Goal: Transaction & Acquisition: Subscribe to service/newsletter

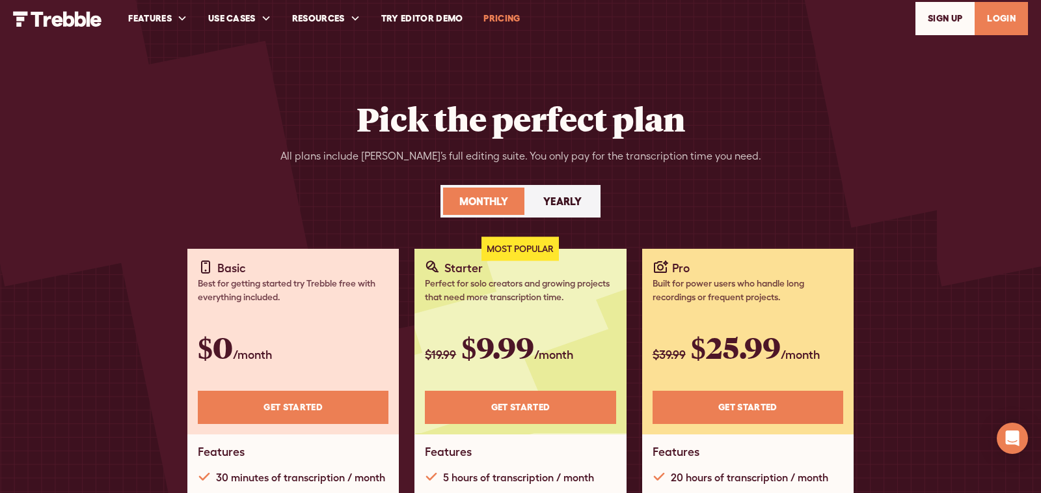
scroll to position [4, 0]
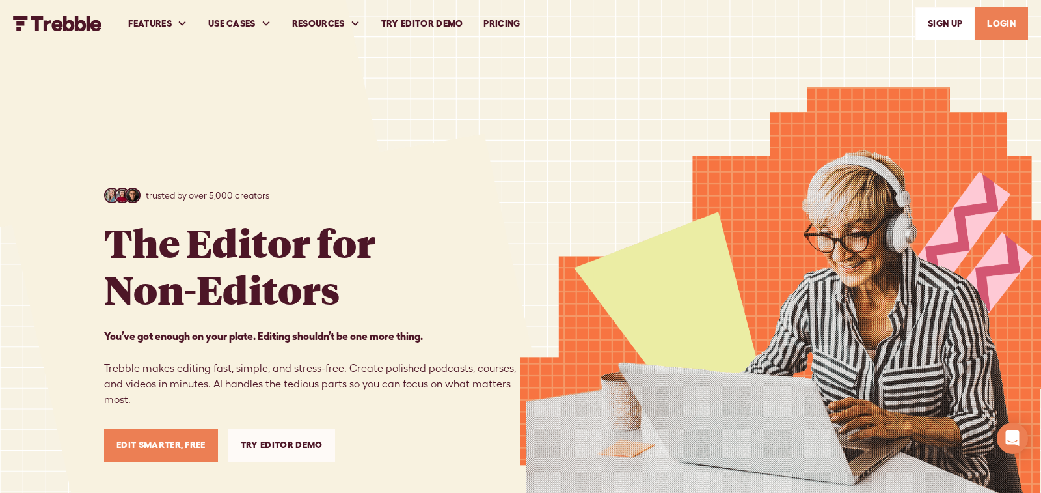
click at [504, 26] on link "PRICING" at bounding box center [501, 23] width 57 height 45
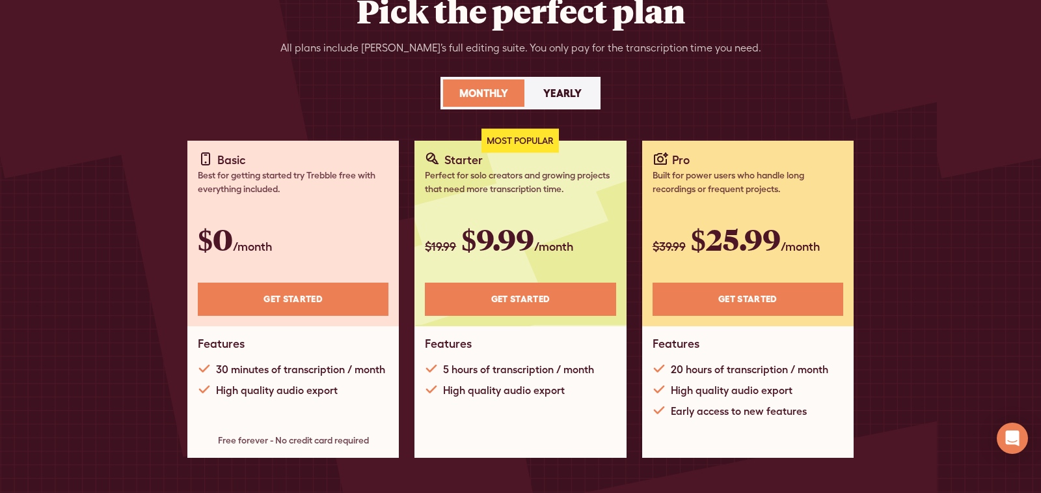
scroll to position [114, 0]
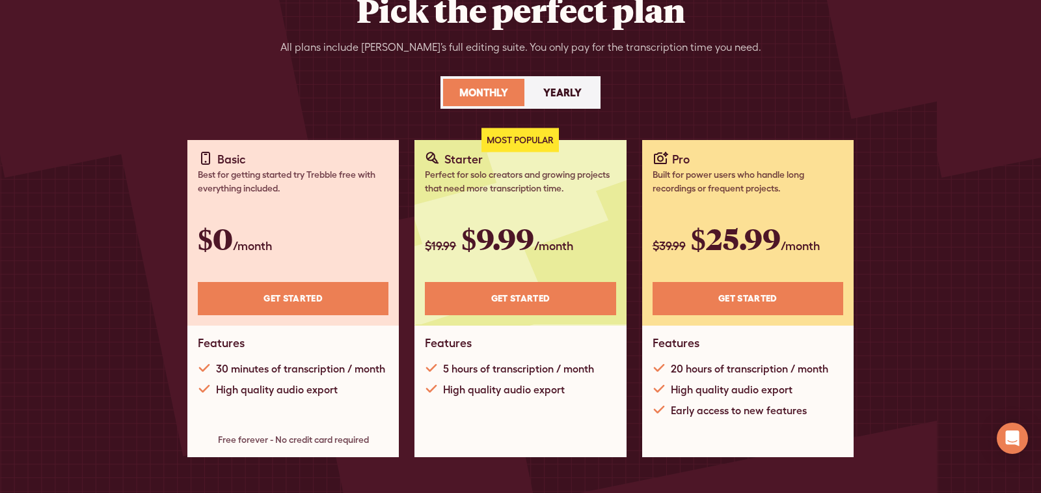
click at [490, 96] on div "Monthly" at bounding box center [484, 93] width 49 height 16
click at [558, 87] on div "Yearly" at bounding box center [562, 93] width 38 height 16
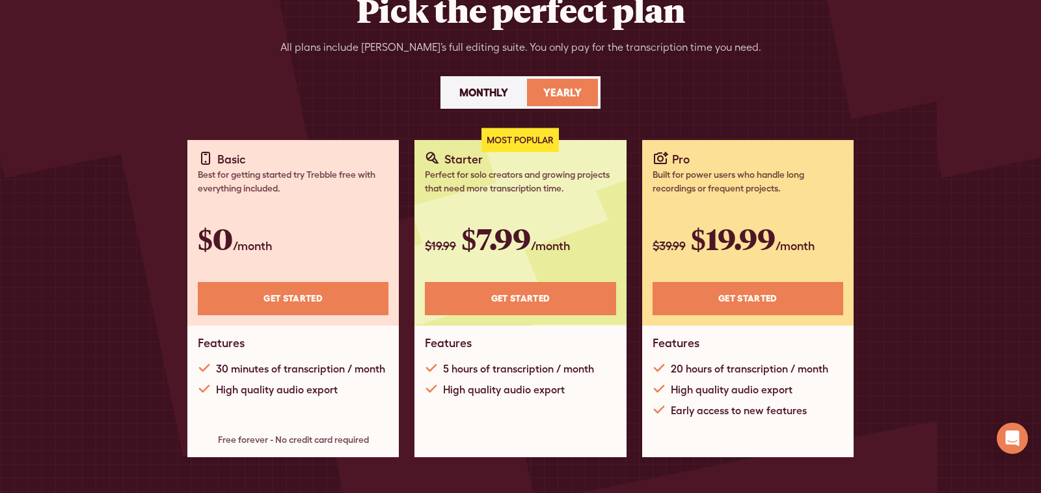
click at [492, 90] on div "Monthly" at bounding box center [484, 93] width 49 height 16
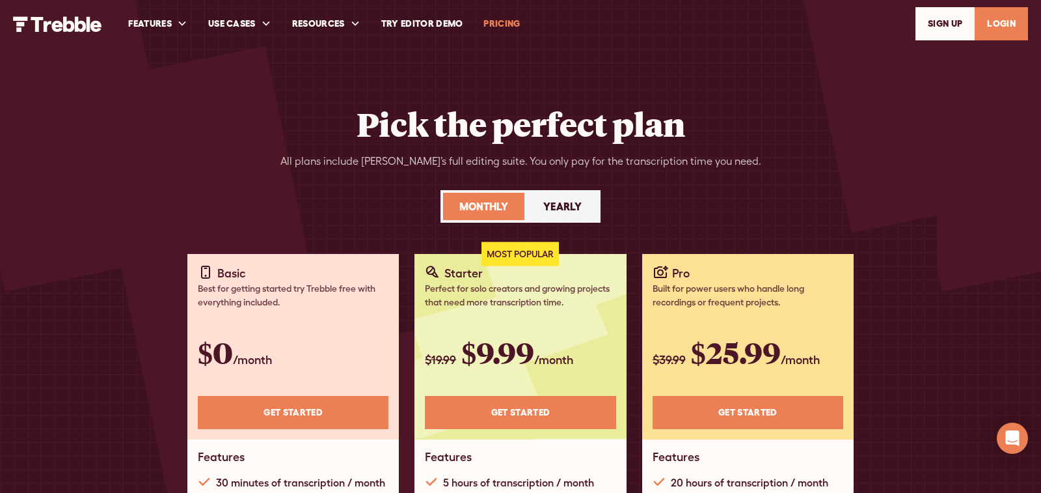
scroll to position [0, 0]
click at [430, 26] on link "Try Editor Demo" at bounding box center [422, 23] width 103 height 45
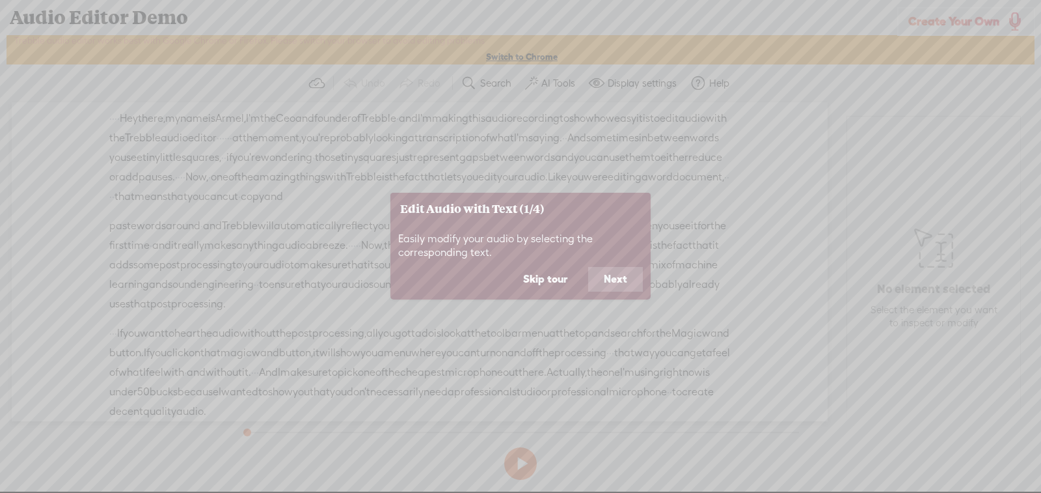
click at [611, 282] on button "Next" at bounding box center [615, 279] width 55 height 25
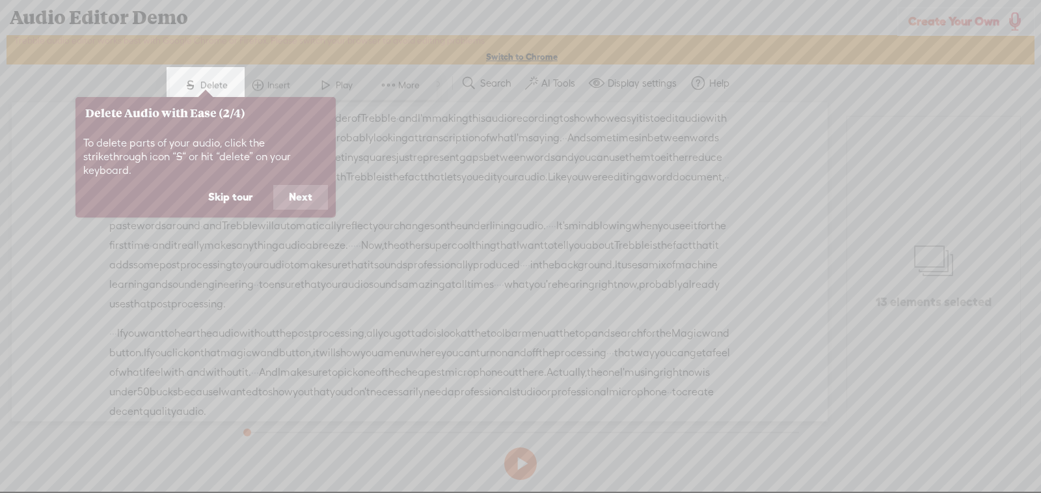
click at [302, 189] on button "Next" at bounding box center [300, 197] width 55 height 25
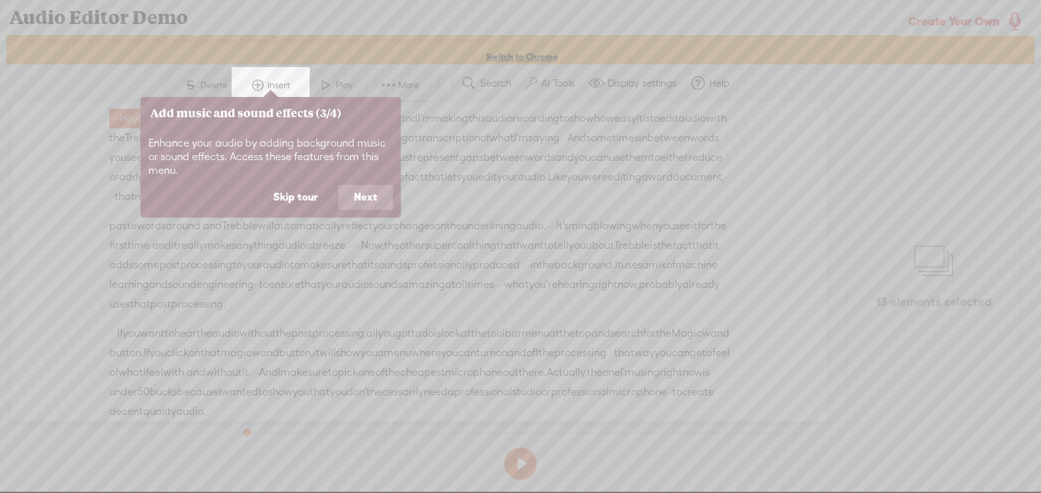
click at [362, 201] on button "Next" at bounding box center [365, 197] width 55 height 25
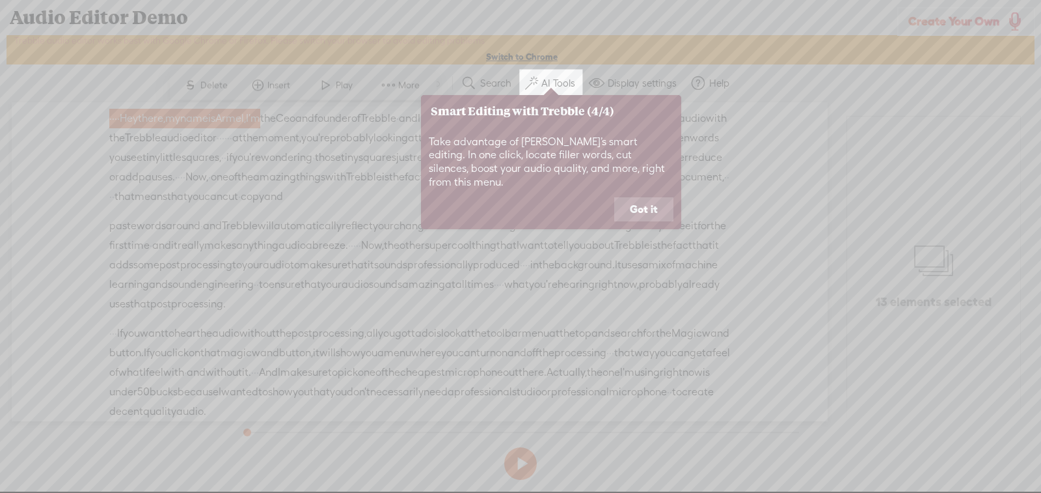
click at [653, 200] on button "Got it" at bounding box center [643, 209] width 59 height 25
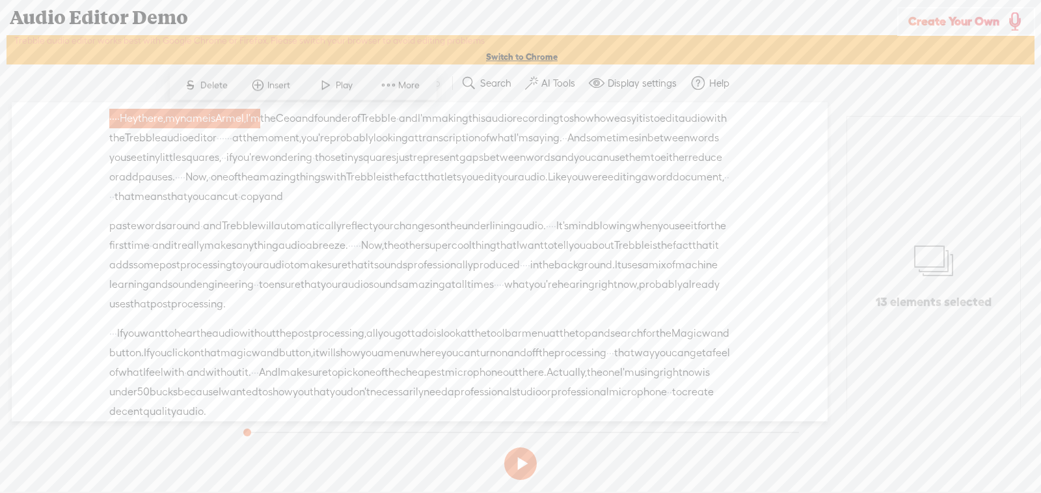
click at [521, 474] on button at bounding box center [520, 463] width 33 height 33
click at [512, 459] on button at bounding box center [520, 463] width 33 height 33
click at [301, 138] on span "moment," at bounding box center [279, 138] width 43 height 20
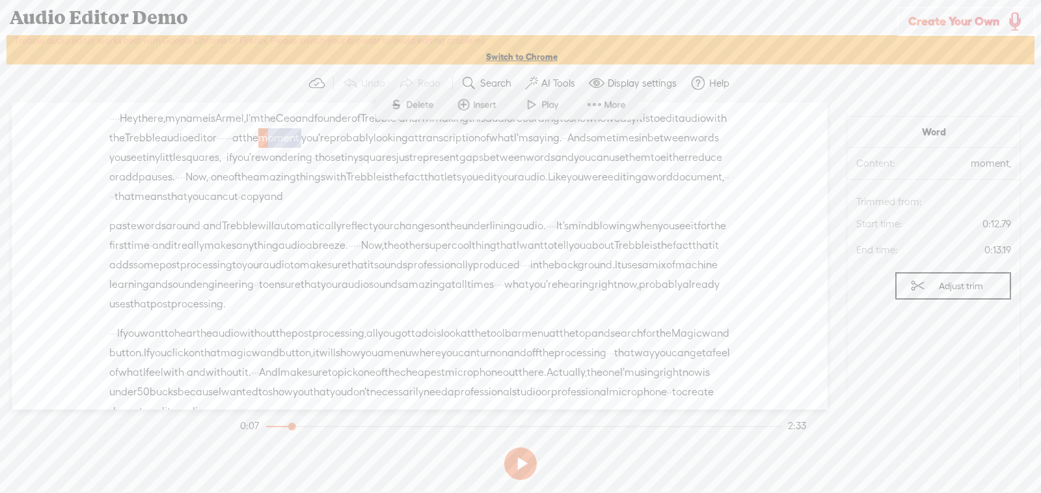
click at [301, 138] on span "moment," at bounding box center [279, 138] width 43 height 20
click at [401, 101] on span "S" at bounding box center [397, 104] width 20 height 23
click at [706, 128] on span "with" at bounding box center [716, 119] width 21 height 20
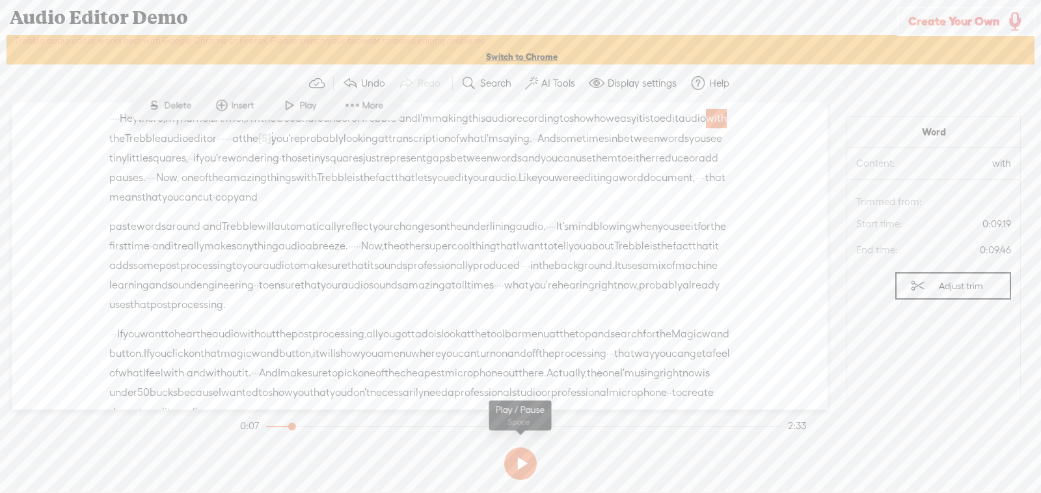
click at [522, 462] on button at bounding box center [520, 463] width 33 height 33
click at [515, 461] on button at bounding box center [520, 463] width 33 height 33
click at [331, 236] on span "automatically" at bounding box center [308, 227] width 68 height 20
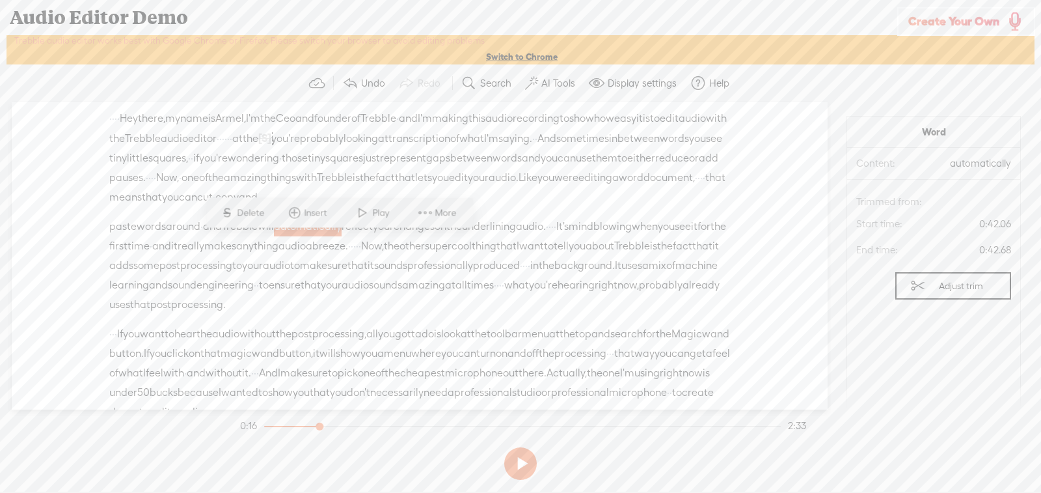
click at [331, 236] on span "automatically" at bounding box center [308, 227] width 68 height 20
click at [234, 212] on span "S" at bounding box center [227, 212] width 20 height 23
drag, startPoint x: 487, startPoint y: 299, endPoint x: 452, endPoint y: 303, distance: 35.3
click at [625, 276] on span "machine" at bounding box center [646, 266] width 42 height 20
click at [137, 237] on span "paste" at bounding box center [122, 227] width 27 height 20
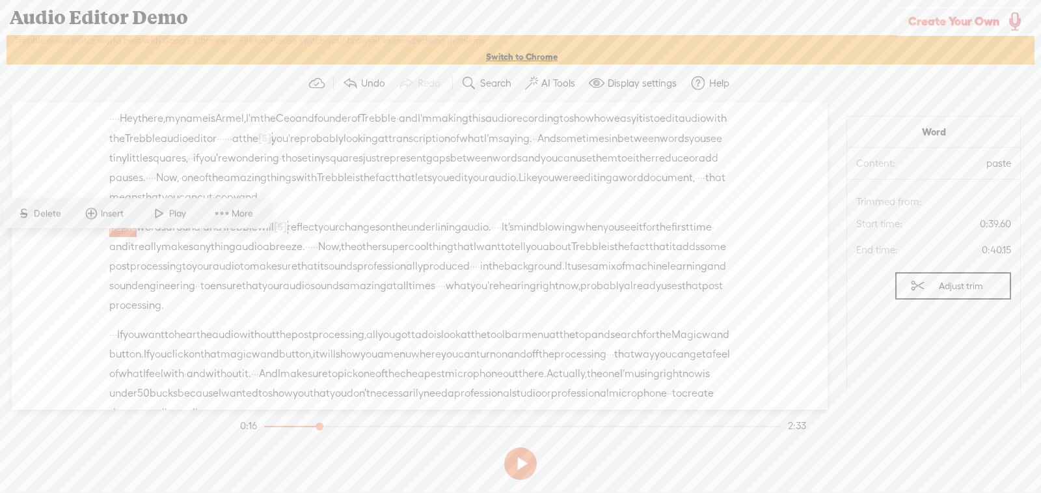
click at [519, 467] on button at bounding box center [520, 463] width 33 height 33
click at [525, 461] on button at bounding box center [520, 463] width 33 height 33
click at [141, 237] on span "words" at bounding box center [151, 227] width 29 height 20
click at [526, 474] on button at bounding box center [520, 463] width 33 height 33
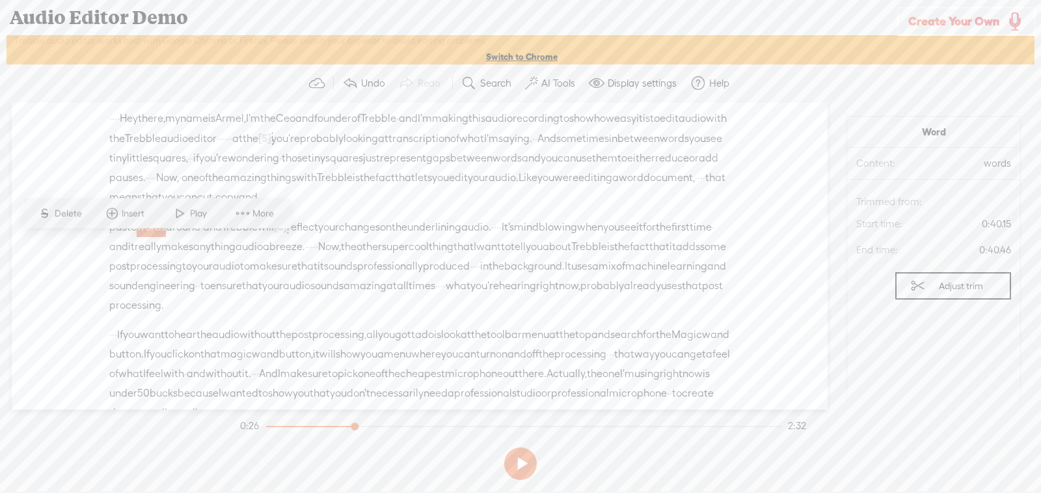
click at [182, 217] on span at bounding box center [181, 213] width 20 height 23
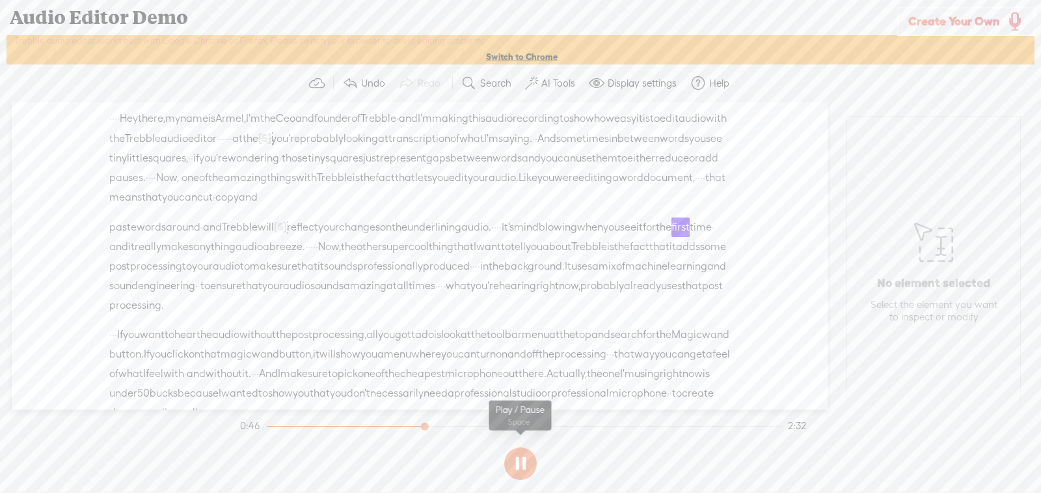
click at [519, 460] on button at bounding box center [520, 463] width 33 height 33
drag, startPoint x: 282, startPoint y: 286, endPoint x: 360, endPoint y: 284, distance: 77.5
click at [360, 284] on div "paste words around · and Trebble will [S] automatically reflect your changes · …" at bounding box center [419, 266] width 621 height 98
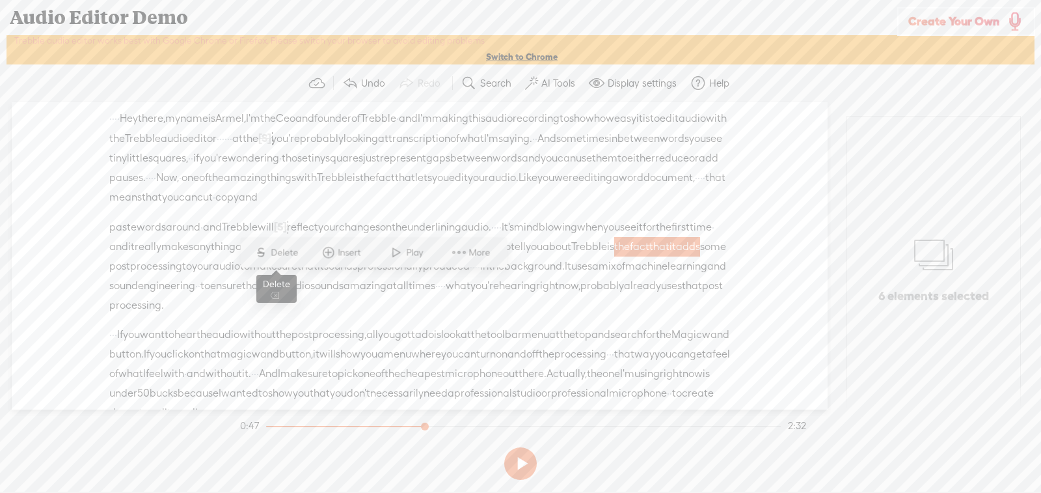
click at [272, 252] on span "Delete" at bounding box center [286, 252] width 31 height 13
click at [382, 257] on span "other" at bounding box center [369, 248] width 25 height 20
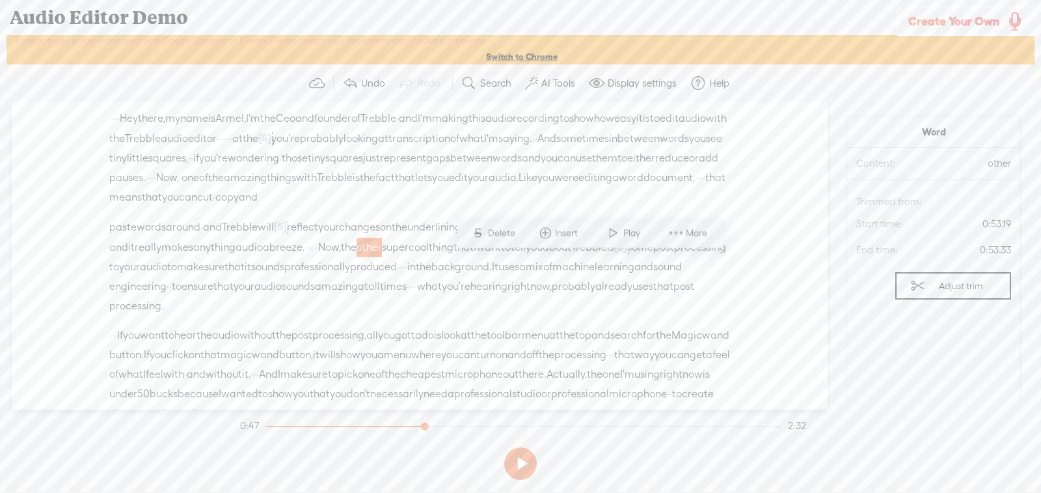
drag, startPoint x: 617, startPoint y: 232, endPoint x: 628, endPoint y: 238, distance: 12.8
click at [617, 232] on span at bounding box center [614, 232] width 20 height 23
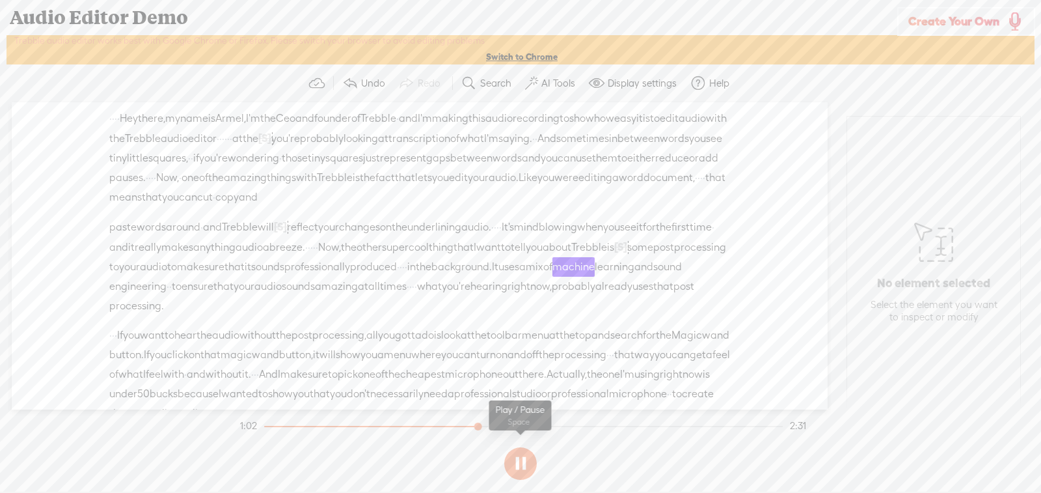
click at [526, 465] on button at bounding box center [520, 463] width 33 height 33
click at [405, 277] on span "·" at bounding box center [406, 267] width 3 height 20
click at [402, 277] on span "·" at bounding box center [403, 268] width 3 height 20
click at [400, 277] on span "·" at bounding box center [401, 268] width 3 height 20
click at [251, 277] on span "it" at bounding box center [248, 268] width 7 height 20
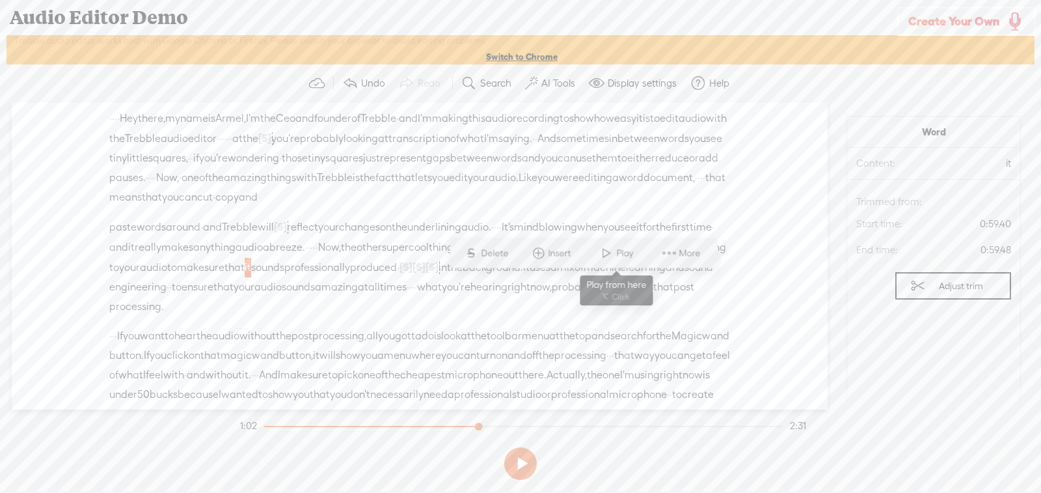
click at [603, 253] on span at bounding box center [607, 252] width 20 height 23
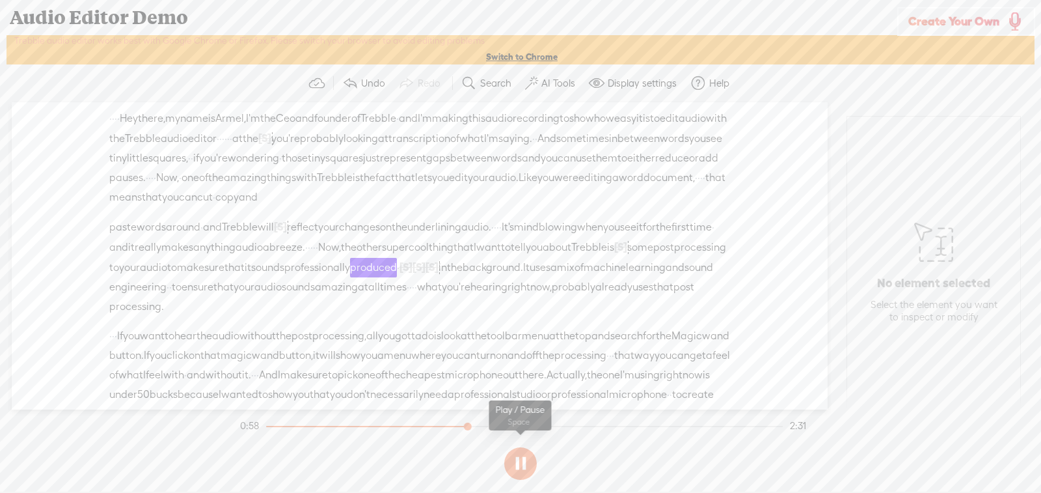
click at [522, 463] on button at bounding box center [520, 463] width 33 height 33
click at [251, 277] on span "it" at bounding box center [248, 267] width 7 height 20
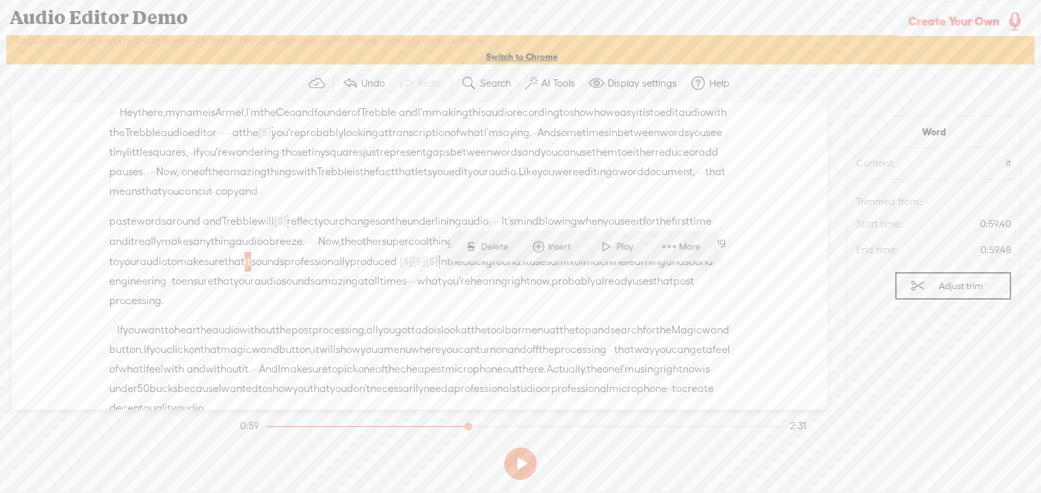
scroll to position [7, 0]
click at [525, 465] on button at bounding box center [520, 463] width 33 height 33
click at [172, 292] on span "·" at bounding box center [170, 283] width 3 height 20
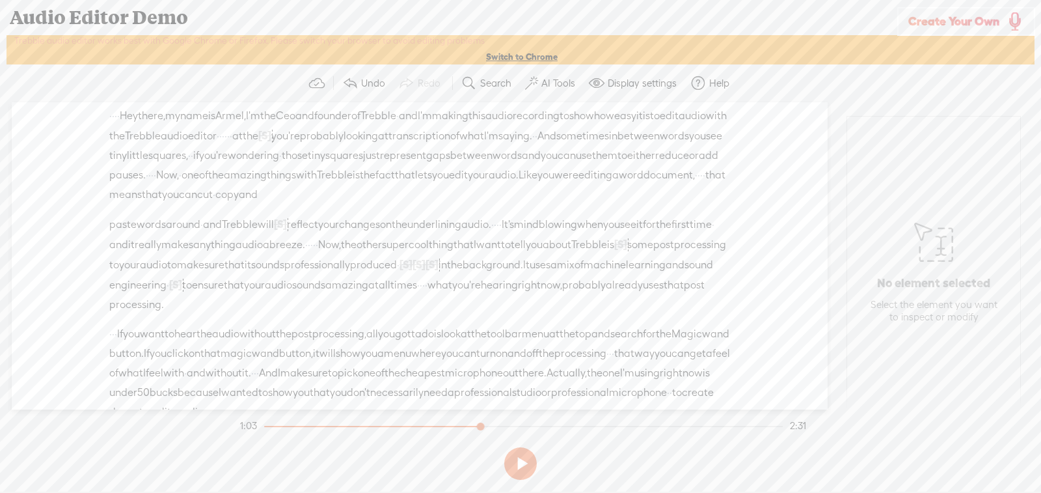
click at [169, 295] on span "·" at bounding box center [168, 285] width 3 height 20
click at [167, 295] on span "engineering" at bounding box center [137, 285] width 57 height 20
click at [626, 275] on span "learning" at bounding box center [646, 265] width 40 height 20
click at [521, 461] on button at bounding box center [520, 463] width 33 height 33
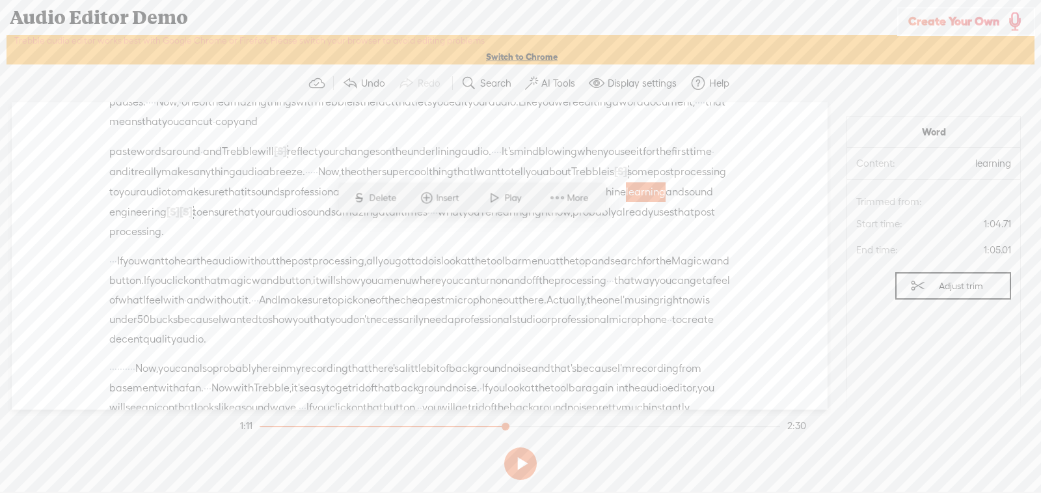
scroll to position [81, 0]
click at [276, 266] on span "without" at bounding box center [258, 256] width 36 height 20
click at [312, 266] on span "post" at bounding box center [302, 256] width 21 height 20
click at [276, 266] on span "without" at bounding box center [258, 256] width 36 height 20
drag, startPoint x: 290, startPoint y: 294, endPoint x: 432, endPoint y: 294, distance: 141.2
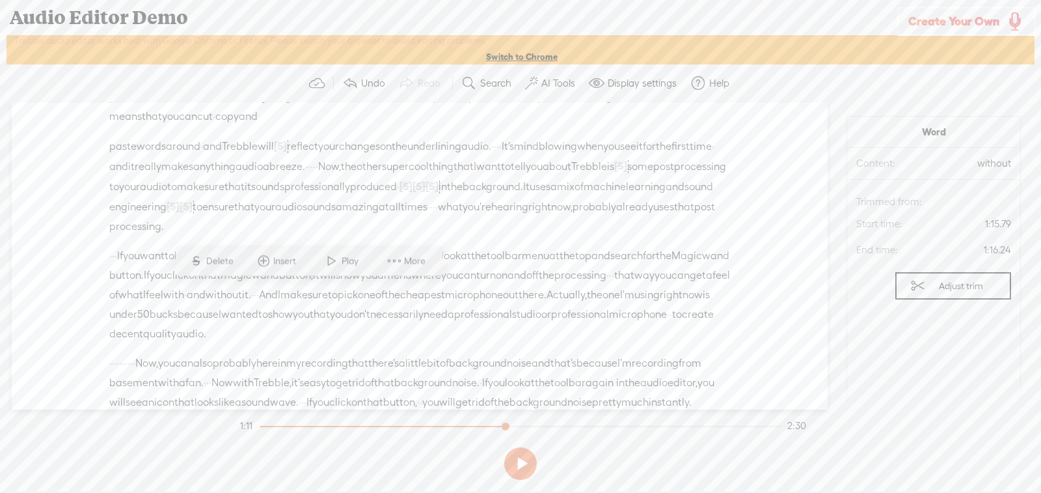
click at [432, 294] on div "· · · If you want to hear the audio without the post processing, · all you gott…" at bounding box center [419, 295] width 621 height 98
click at [309, 264] on span "Delete" at bounding box center [317, 260] width 31 height 13
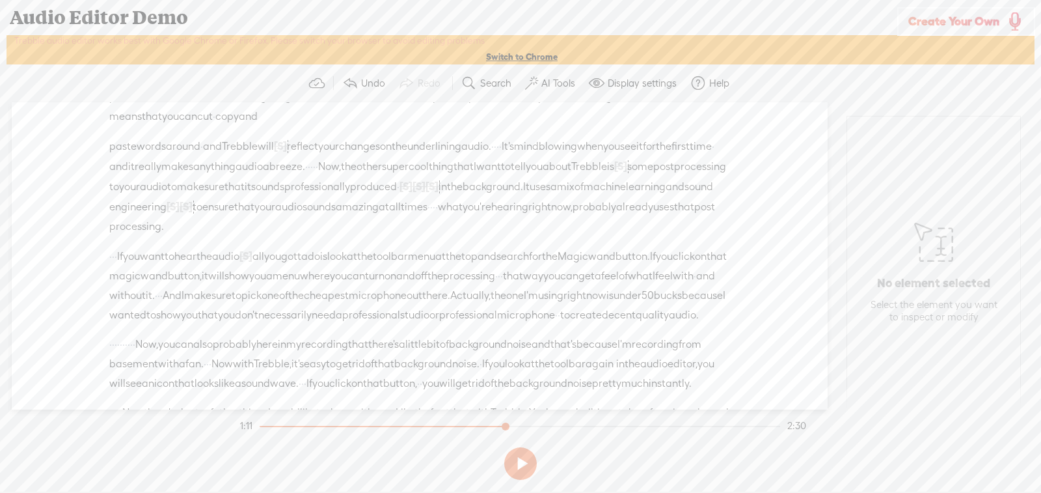
click at [123, 266] on span "If" at bounding box center [120, 257] width 6 height 20
click at [517, 469] on button at bounding box center [520, 463] width 33 height 33
click at [530, 464] on button at bounding box center [520, 463] width 33 height 33
click at [987, 22] on span "Create Your Own" at bounding box center [954, 21] width 91 height 15
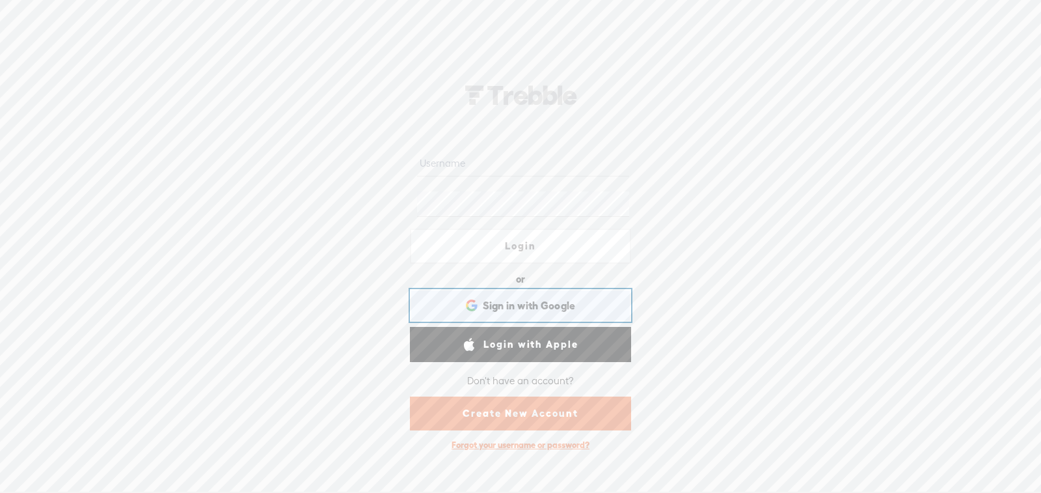
click at [514, 305] on span "Sign in with Google" at bounding box center [529, 306] width 93 height 14
